Goal: Check status: Check status

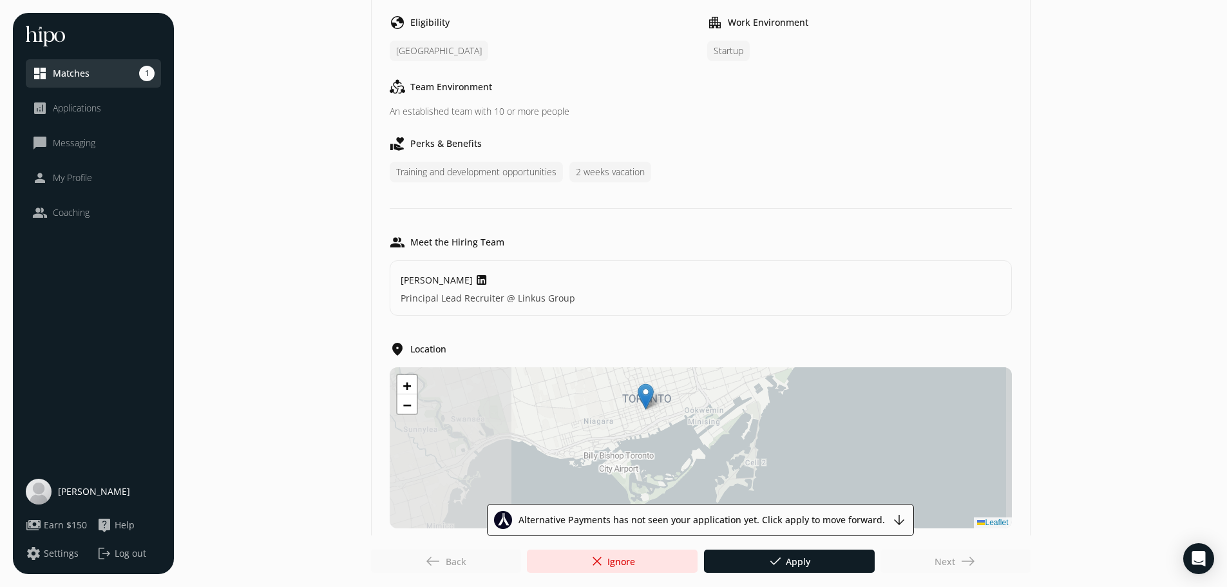
scroll to position [596, 0]
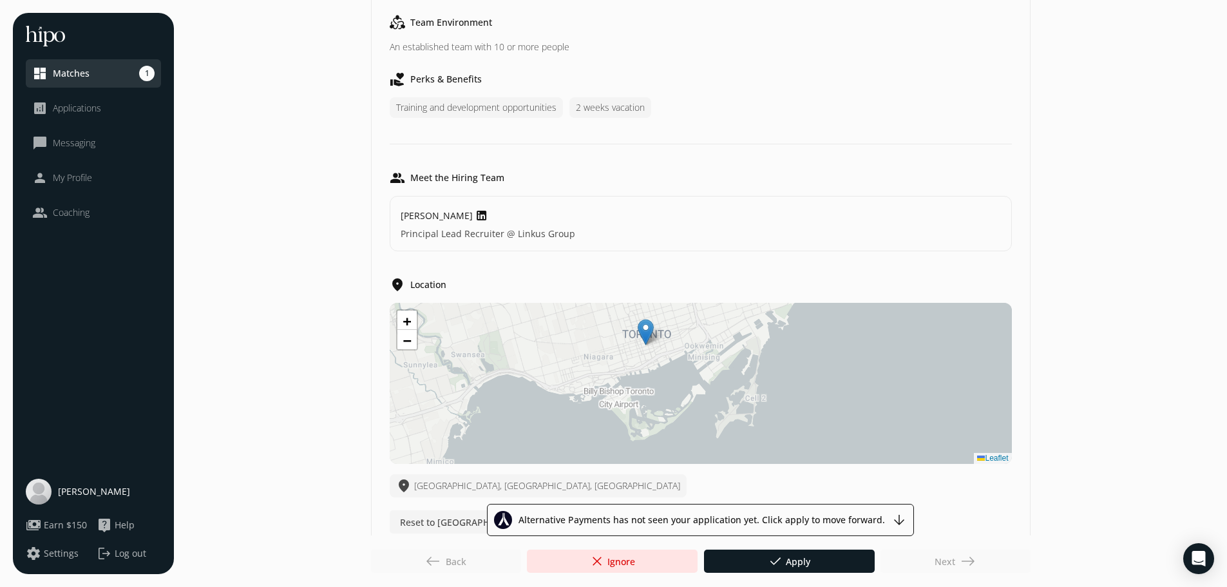
click at [960, 562] on div "Next east" at bounding box center [955, 560] width 150 height 23
click at [895, 518] on span "arrow_downward" at bounding box center [898, 519] width 15 height 15
drag, startPoint x: 895, startPoint y: 518, endPoint x: 851, endPoint y: 520, distance: 44.5
click at [888, 521] on div "Alternative Payments has not seen your application yet. Click apply to move for…" at bounding box center [700, 520] width 427 height 32
click at [594, 558] on span "close" at bounding box center [596, 560] width 15 height 15
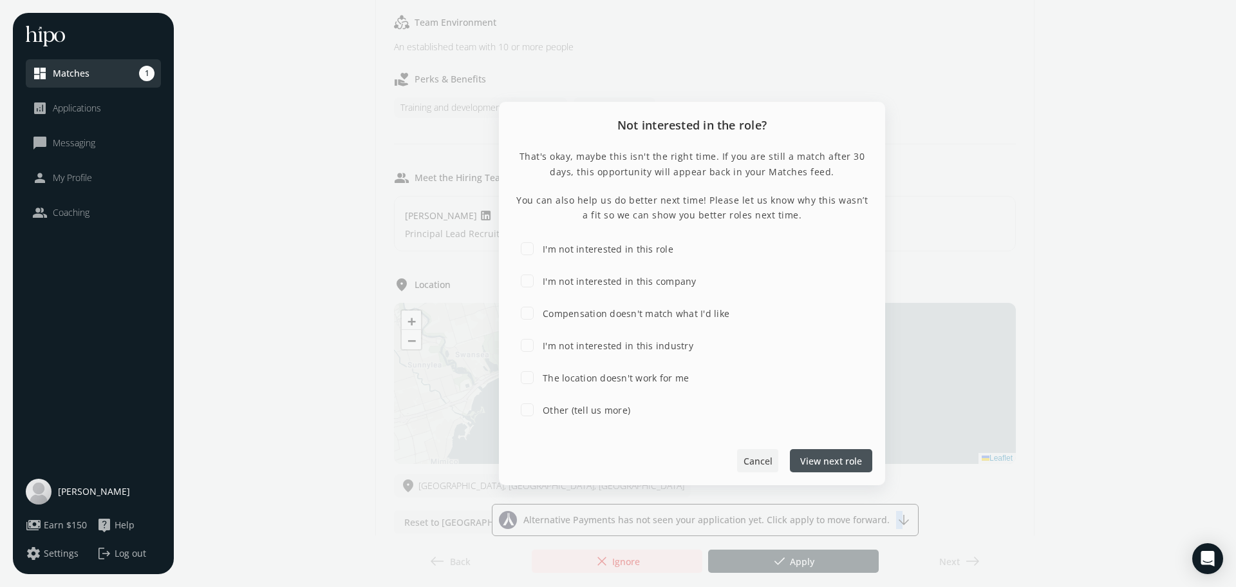
click at [745, 469] on div at bounding box center [757, 460] width 41 height 23
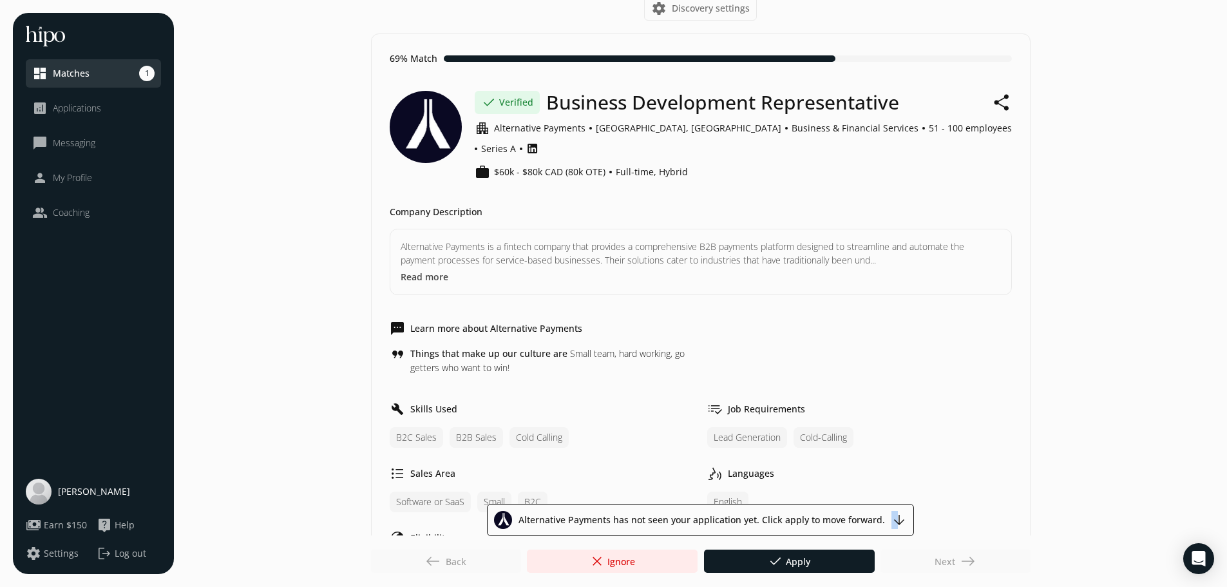
scroll to position [0, 0]
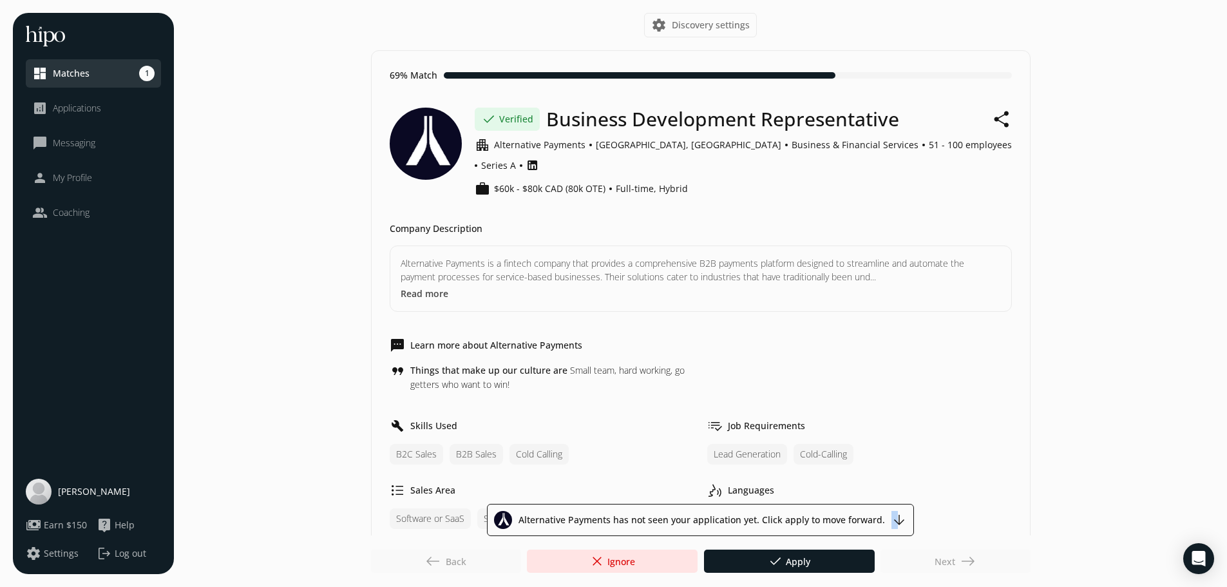
click at [125, 78] on link "dashboard Matches 1" at bounding box center [93, 73] width 122 height 15
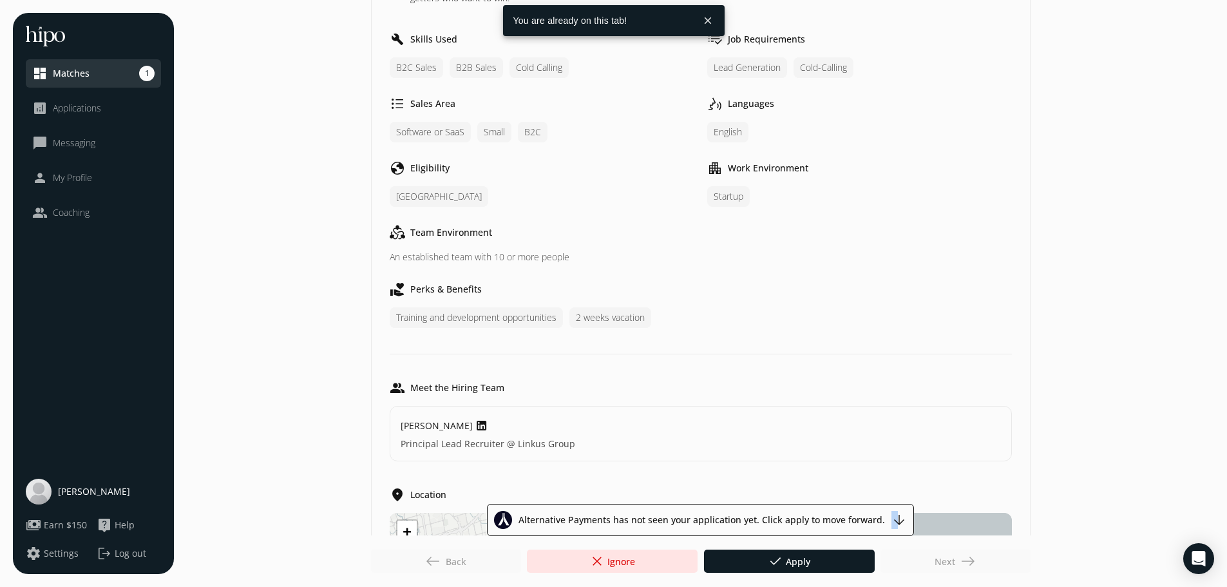
scroll to position [451, 0]
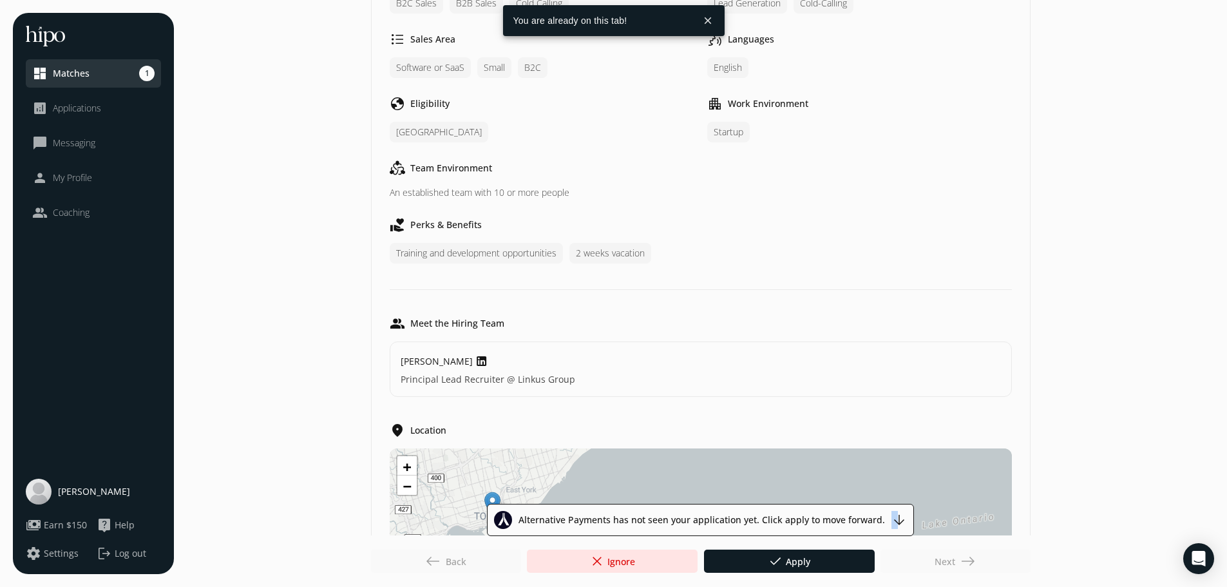
click at [76, 106] on span "Applications" at bounding box center [77, 108] width 48 height 13
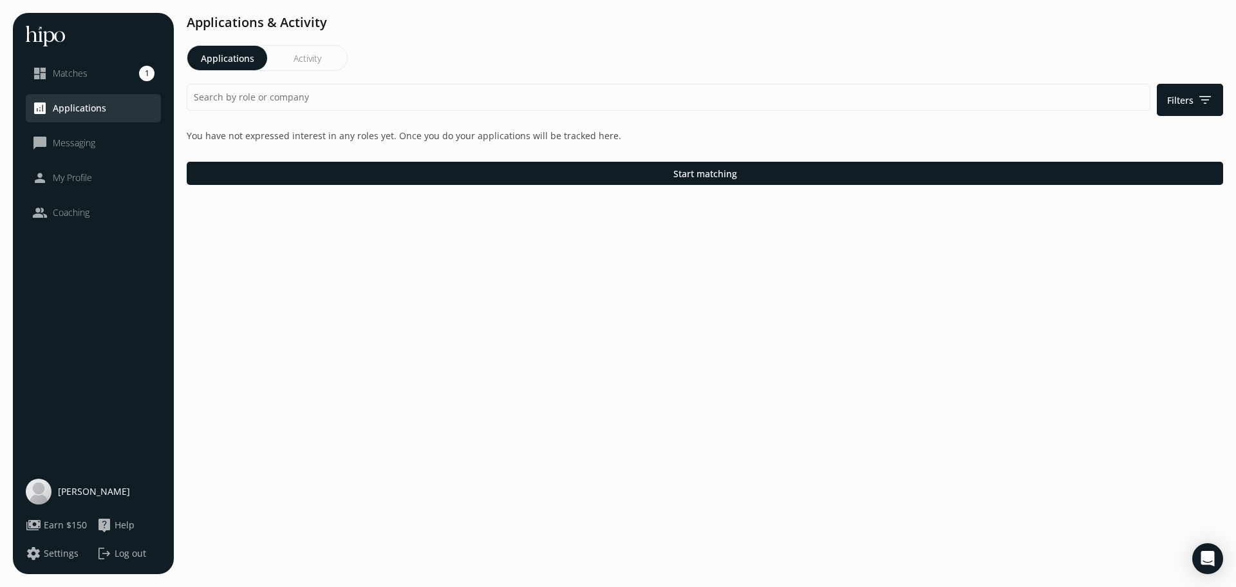
click at [74, 84] on li "dashboard Matches 1" at bounding box center [93, 73] width 135 height 28
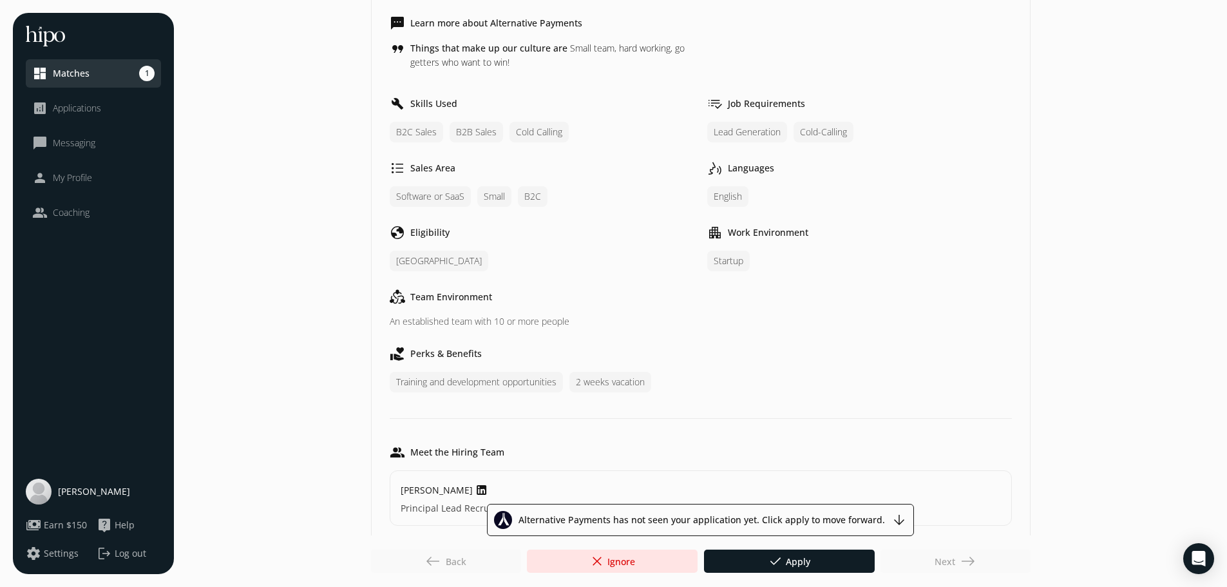
scroll to position [571, 0]
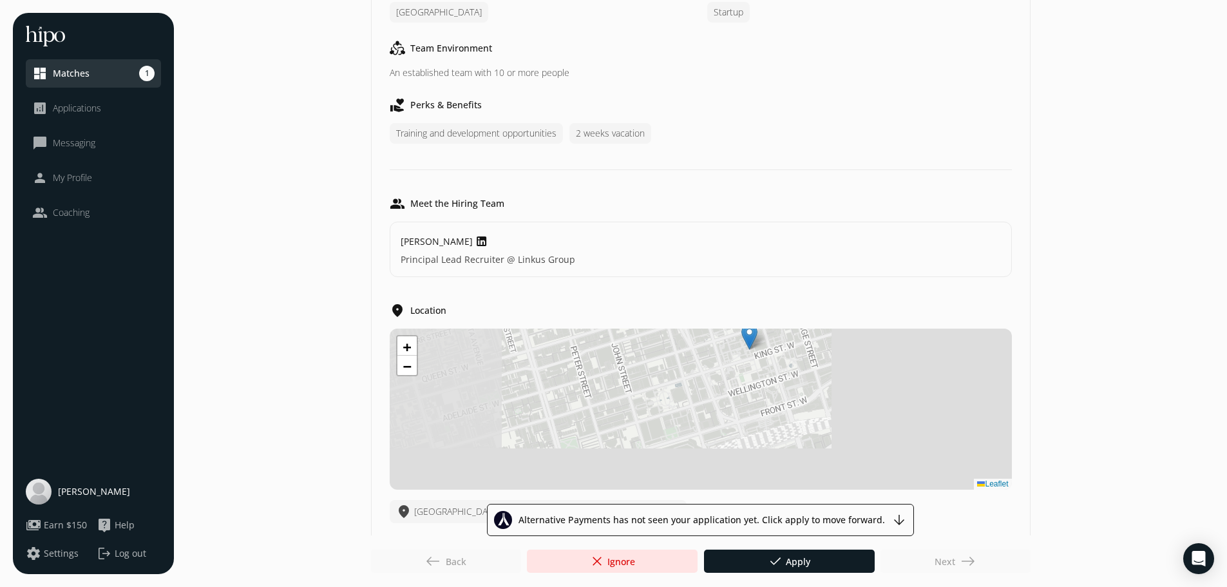
drag, startPoint x: 514, startPoint y: 417, endPoint x: 876, endPoint y: 454, distance: 363.8
click at [876, 454] on div "+ − Leaflet" at bounding box center [701, 408] width 622 height 161
click at [457, 234] on span "[PERSON_NAME]" at bounding box center [437, 241] width 72 height 14
